Goal: Task Accomplishment & Management: Complete application form

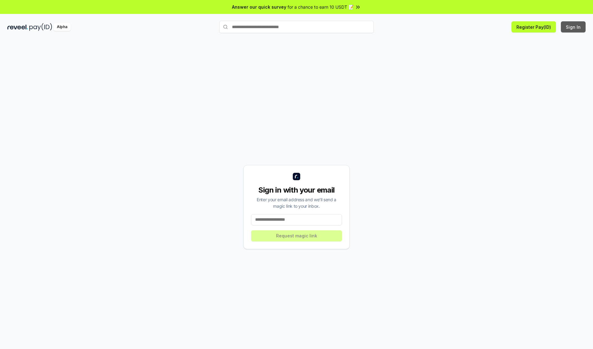
click at [574, 27] on button "Sign In" at bounding box center [573, 26] width 25 height 11
type input "**********"
click at [297, 235] on button "Request magic link" at bounding box center [296, 235] width 91 height 11
